Goal: Information Seeking & Learning: Learn about a topic

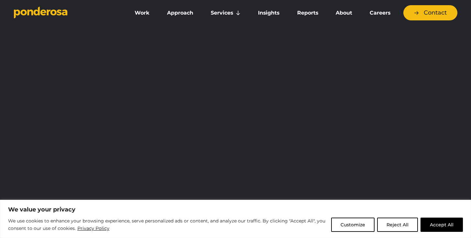
click at [441, 227] on button "Accept All" at bounding box center [441, 224] width 42 height 14
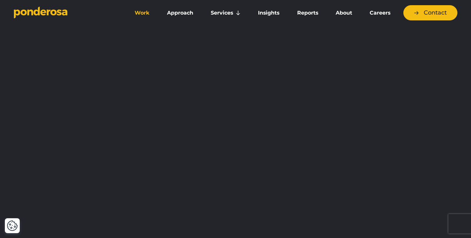
click at [140, 11] on link "Work" at bounding box center [142, 13] width 30 height 14
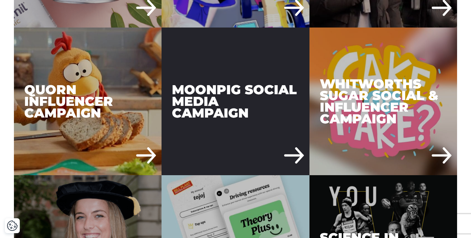
scroll to position [1204, 0]
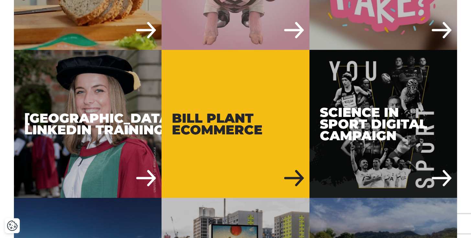
click at [215, 123] on div "Bill Plant eCommerce" at bounding box center [235, 124] width 148 height 148
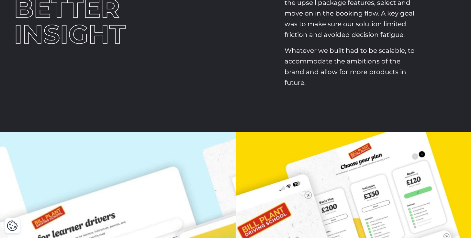
scroll to position [500, 0]
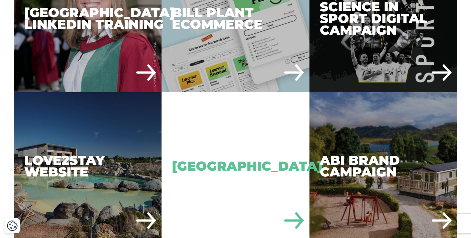
scroll to position [1322, 0]
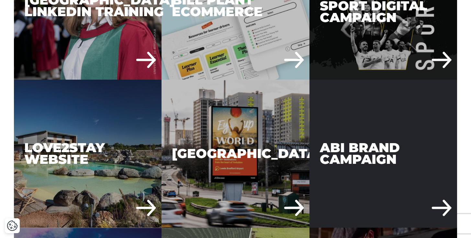
click at [362, 159] on div "ABI Brand Campaign" at bounding box center [383, 154] width 148 height 148
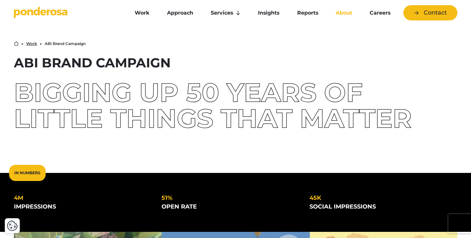
click at [340, 12] on link "About" at bounding box center [343, 13] width 31 height 14
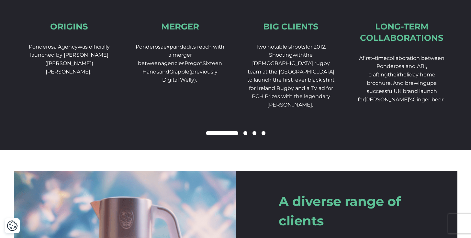
scroll to position [1010, 0]
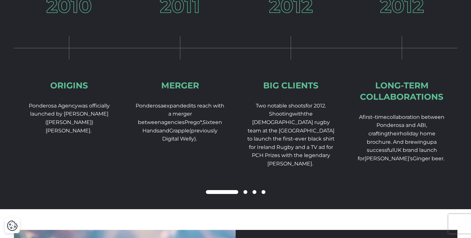
click at [244, 194] on span at bounding box center [245, 192] width 4 height 4
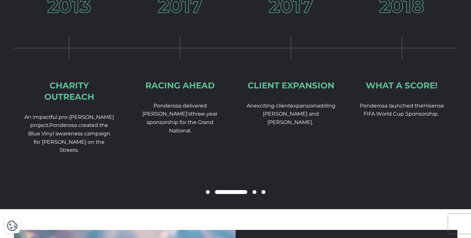
click at [254, 194] on span at bounding box center [254, 192] width 4 height 4
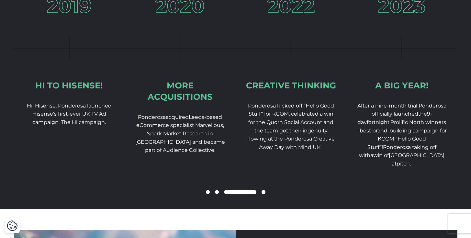
click at [262, 194] on span at bounding box center [264, 192] width 4 height 4
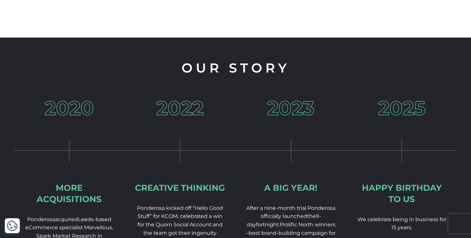
scroll to position [907, 0]
